Goal: Task Accomplishment & Management: Manage account settings

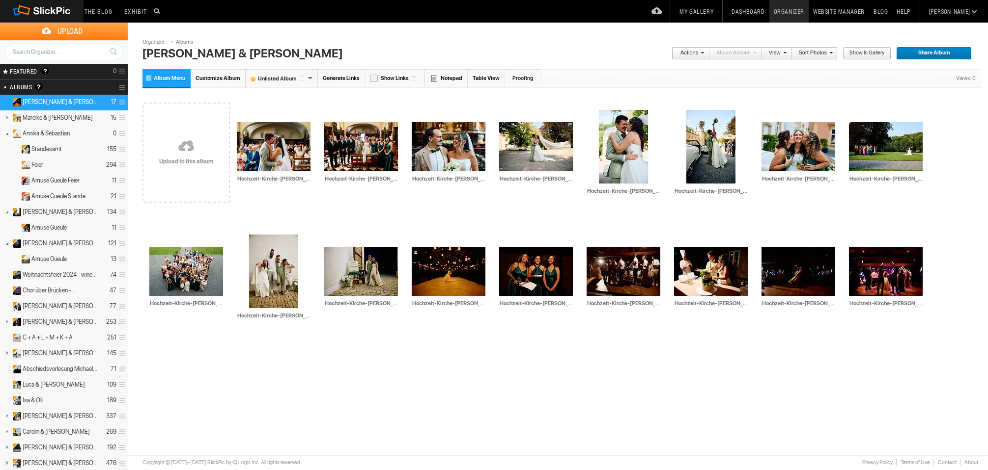
click at [186, 45] on link "Albums" at bounding box center [187, 42] width 29 height 8
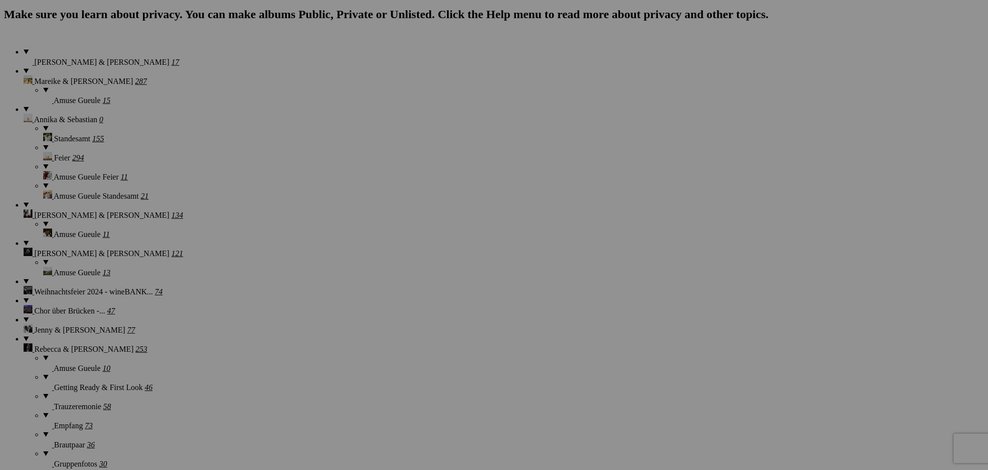
scroll to position [701, 0]
